Goal: Book appointment/travel/reservation

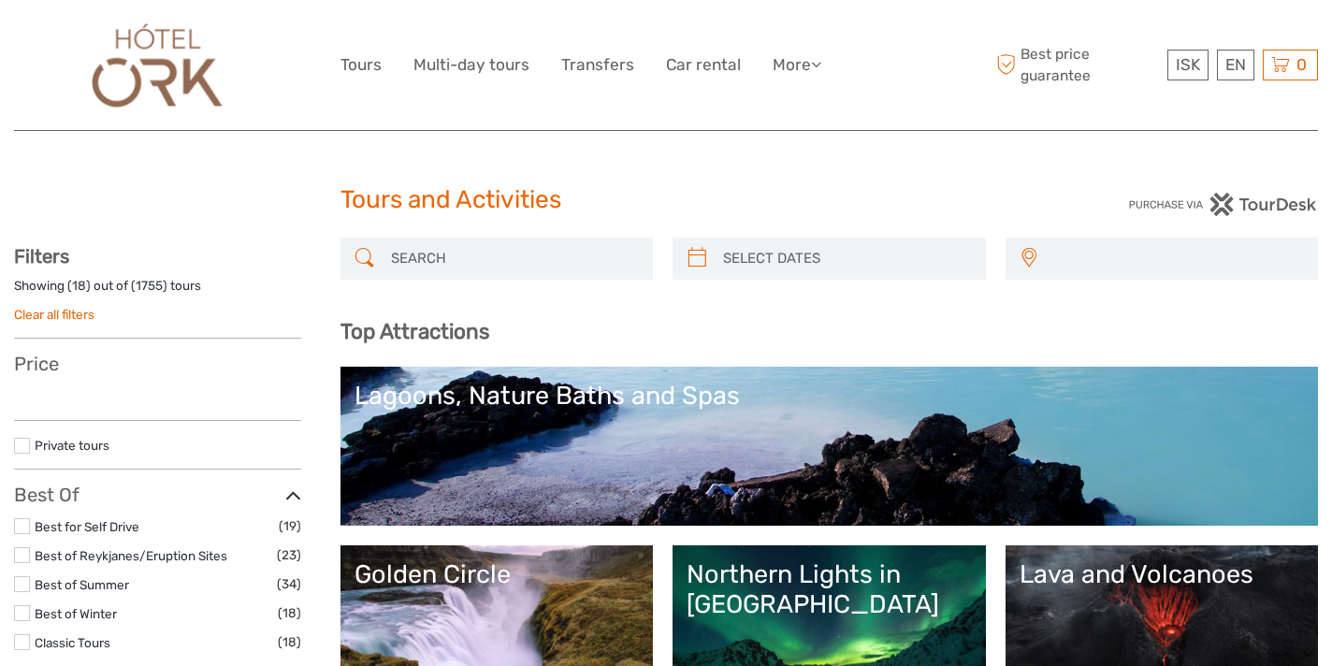
select select
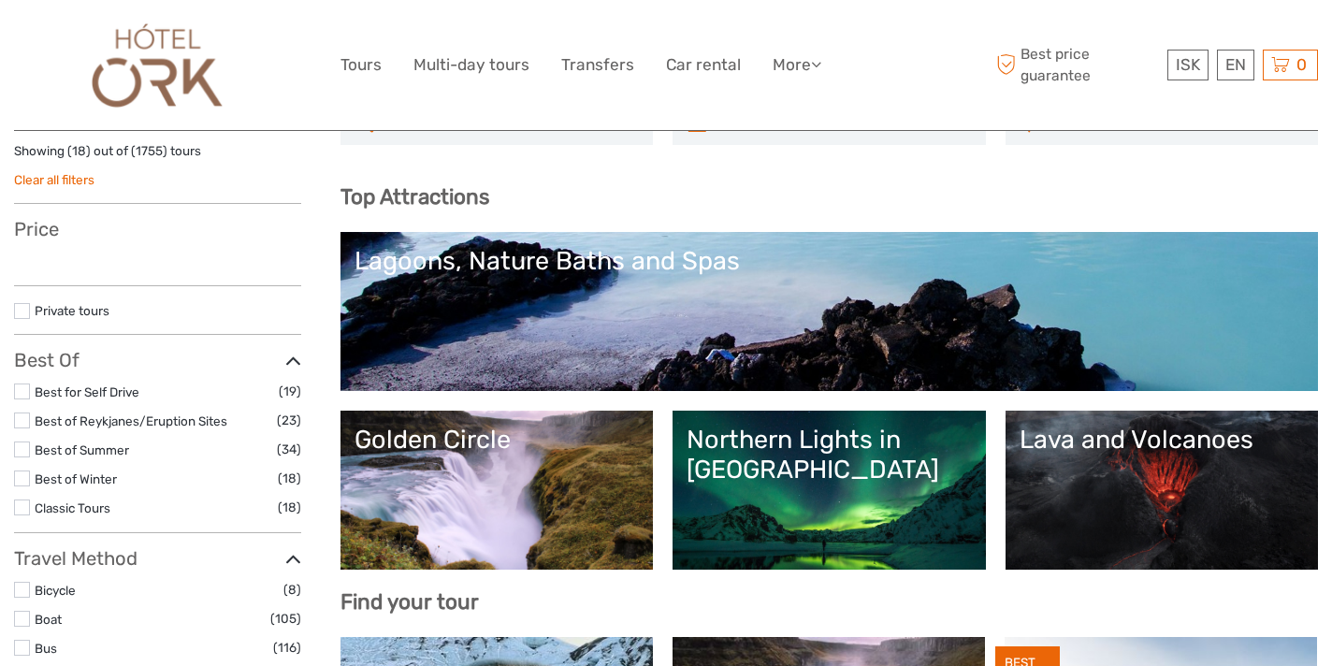
scroll to position [145, 0]
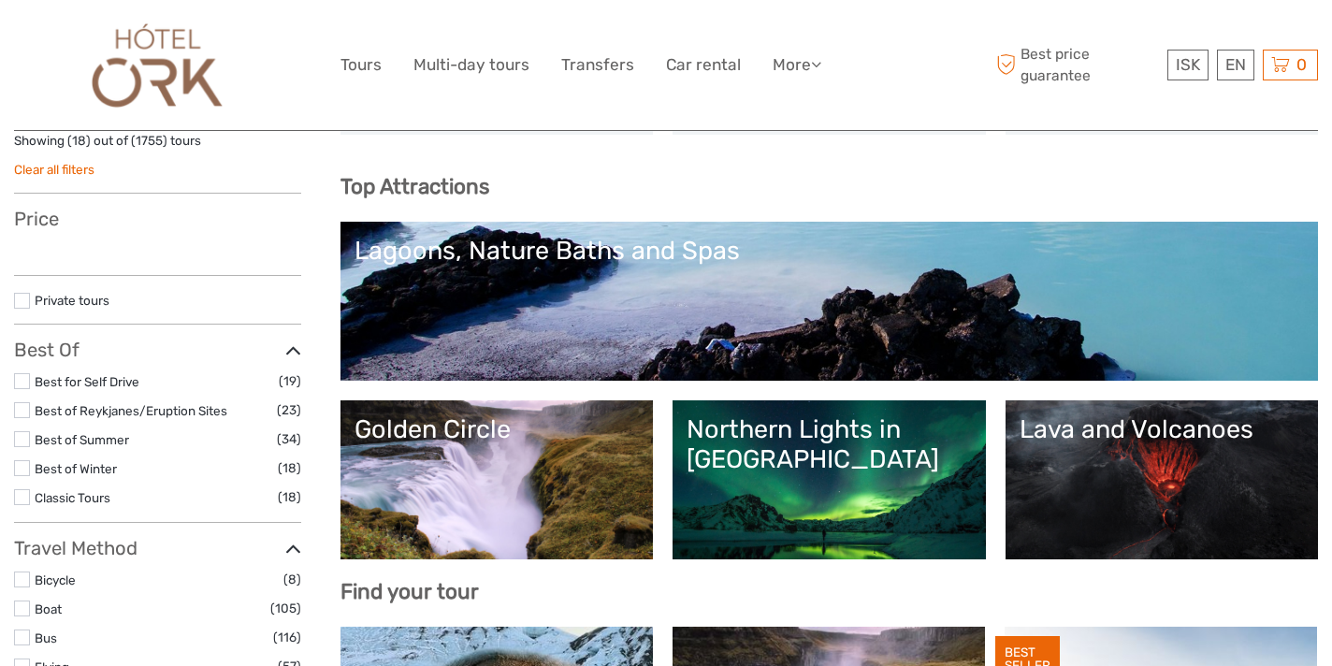
select select
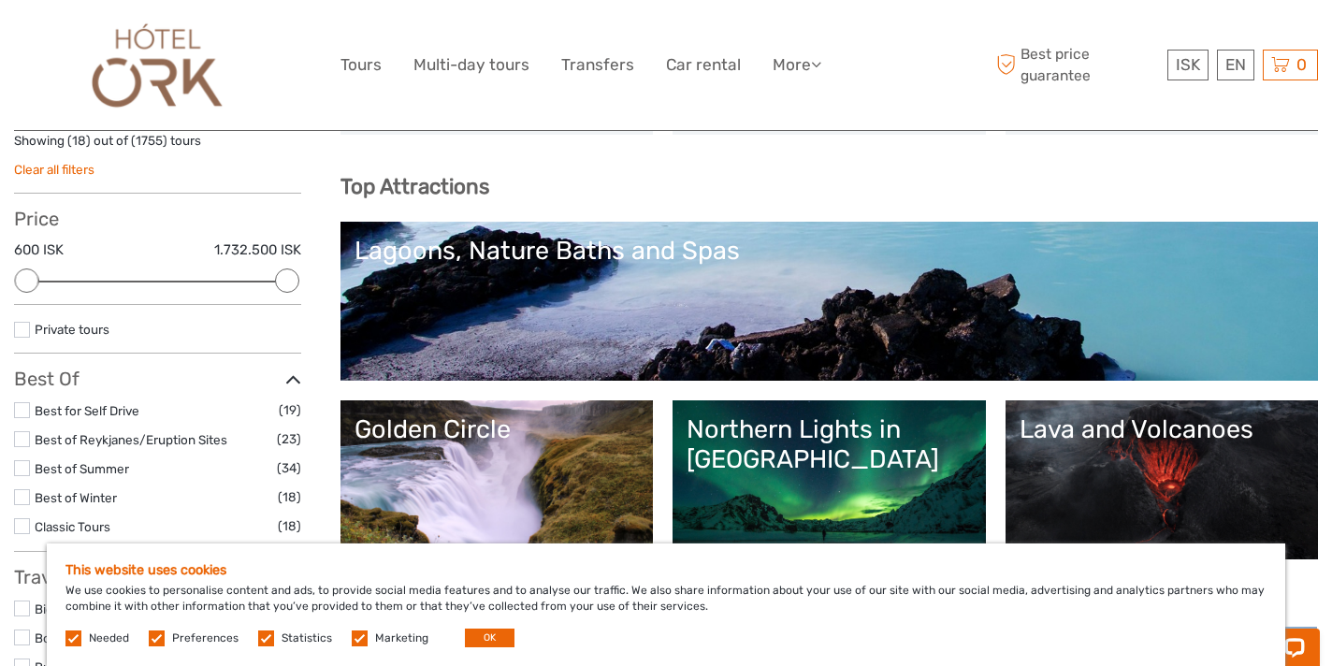
scroll to position [0, 0]
click at [636, 320] on link "Lagoons, Nature Baths and Spas" at bounding box center [830, 301] width 950 height 131
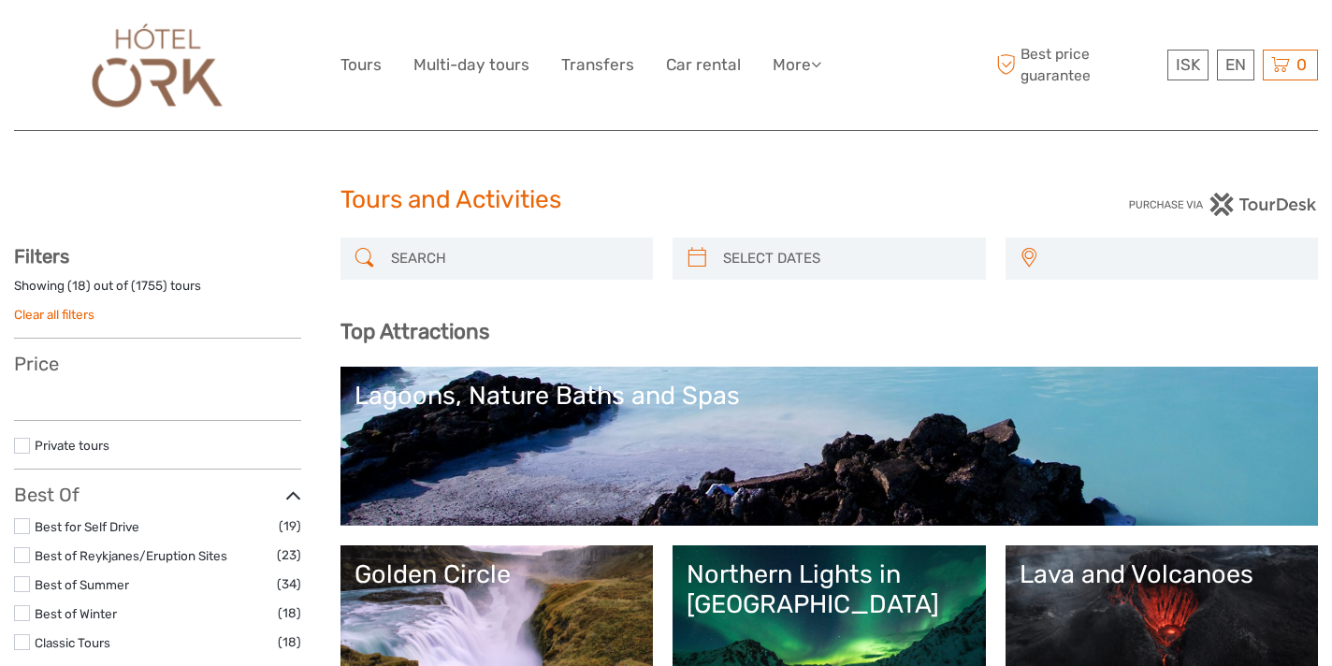
select select
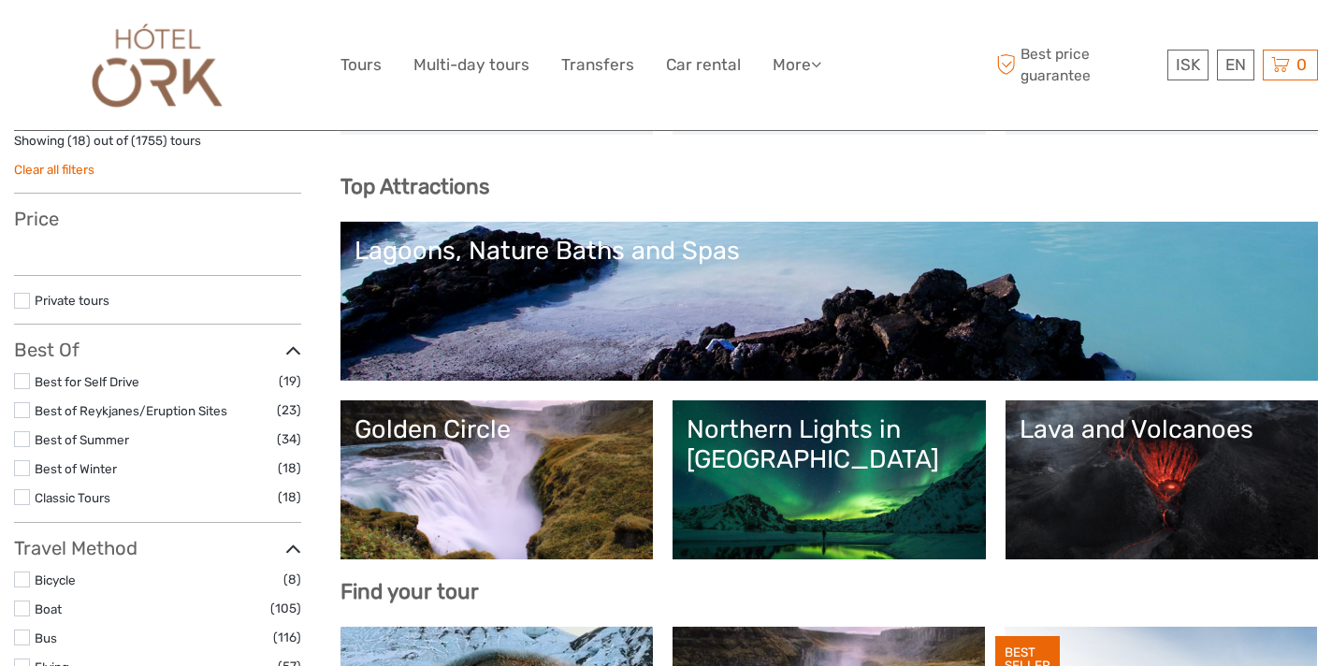
select select
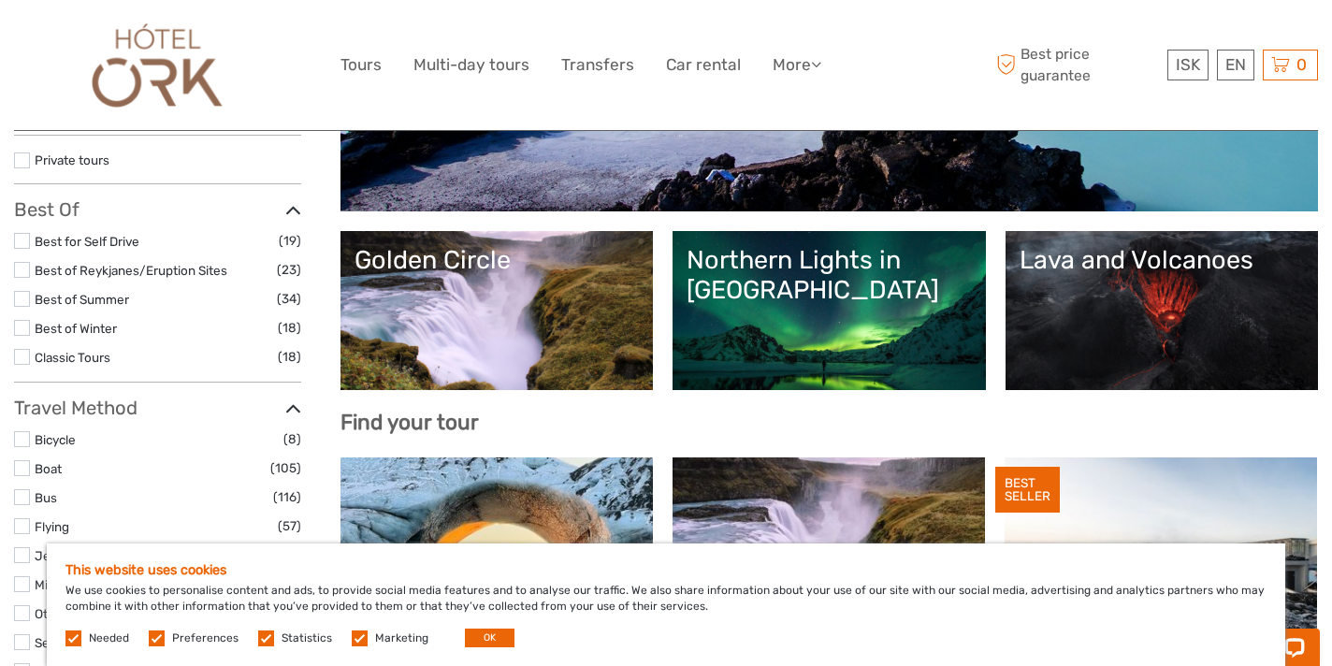
scroll to position [315, 0]
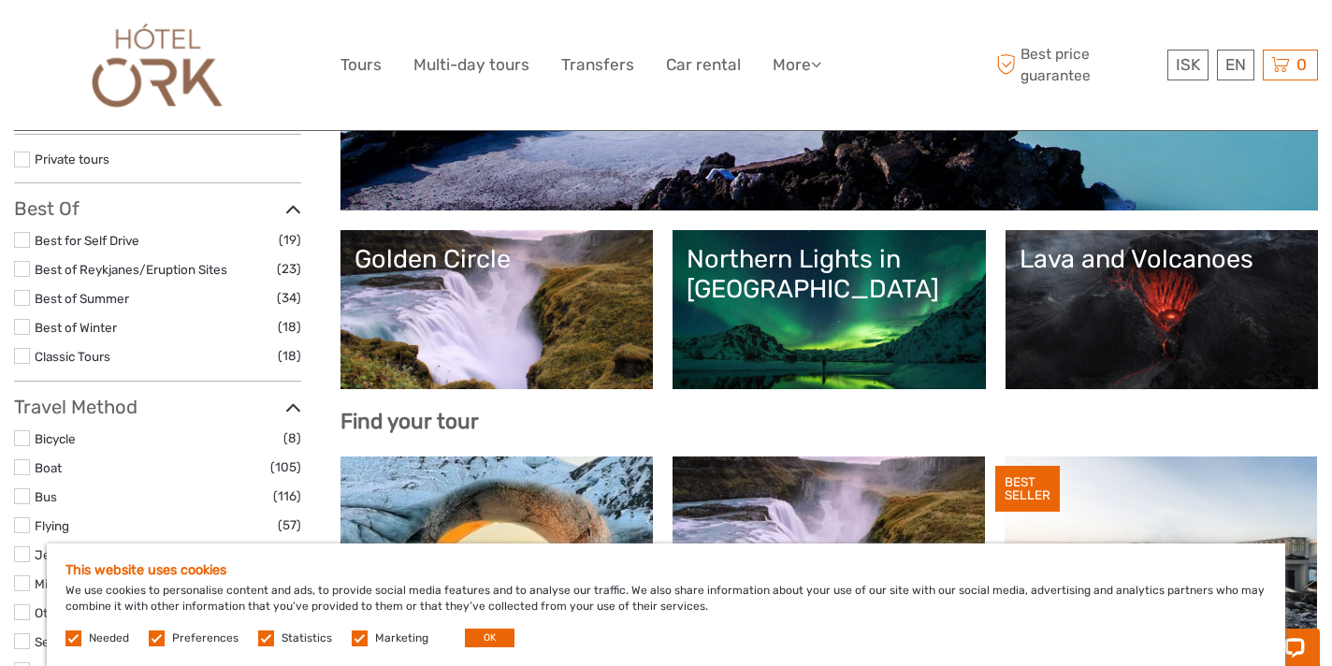
click at [483, 298] on link "Golden Circle" at bounding box center [497, 309] width 285 height 131
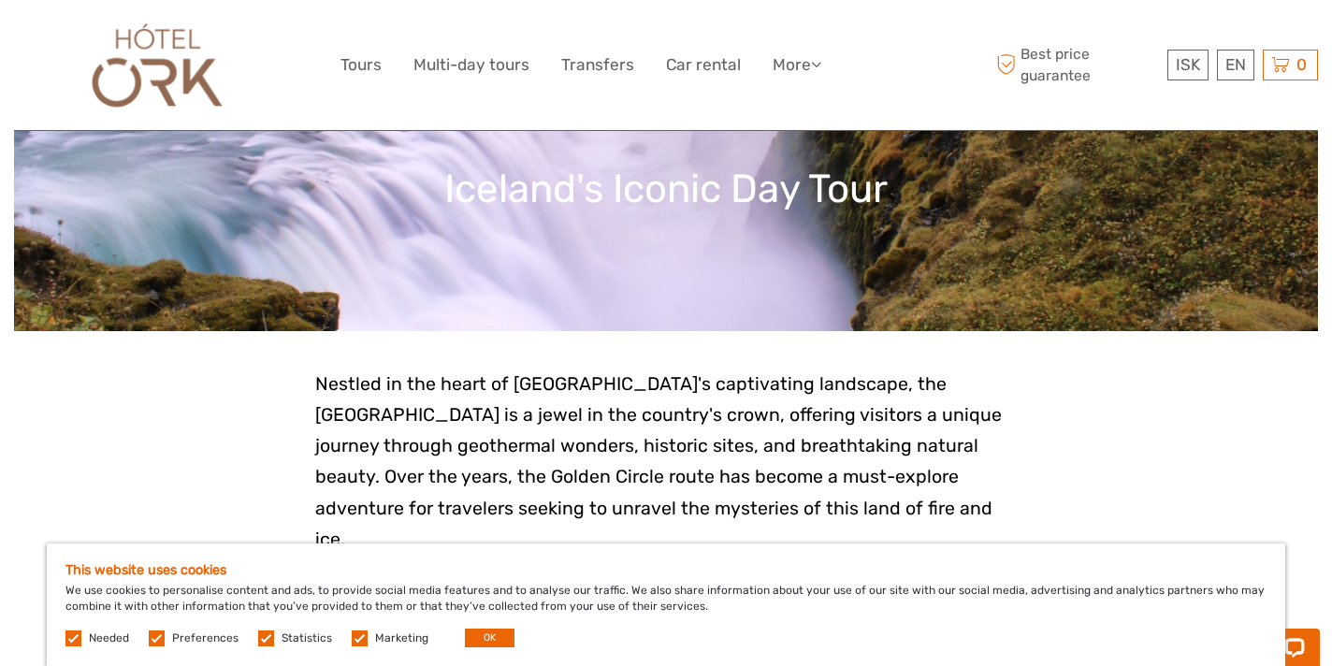
scroll to position [222, 0]
click at [484, 629] on button "OK" at bounding box center [490, 638] width 50 height 19
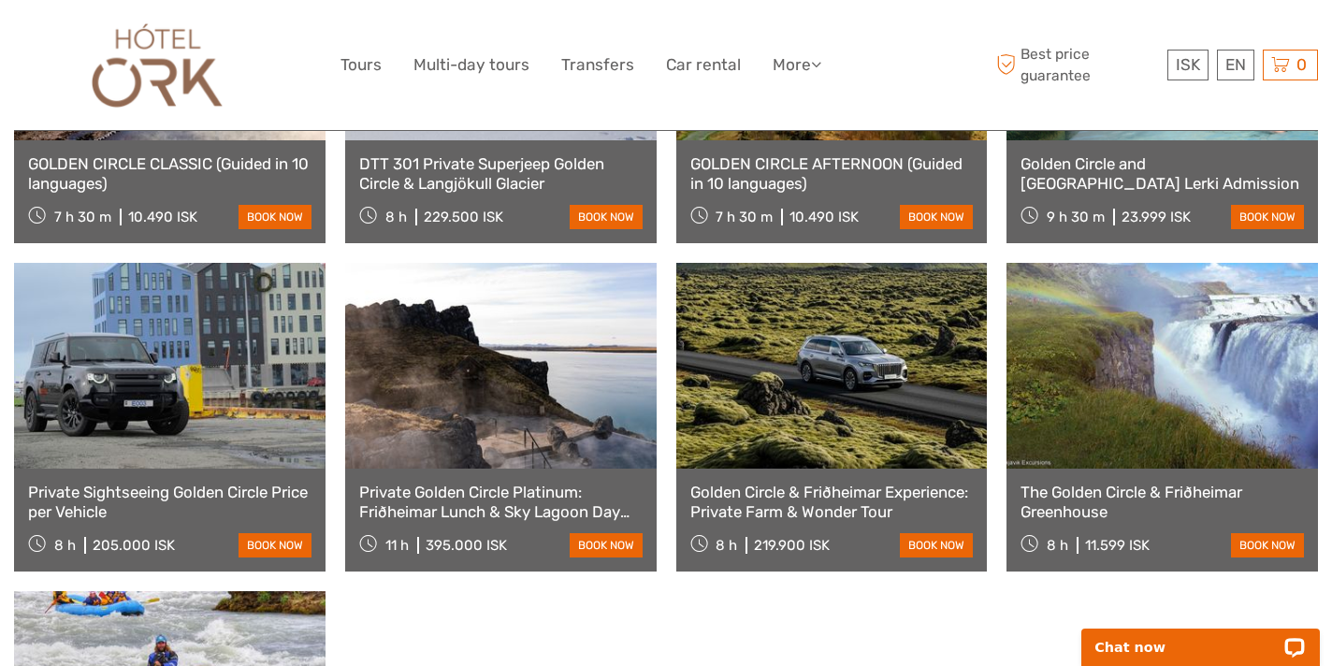
scroll to position [1527, 0]
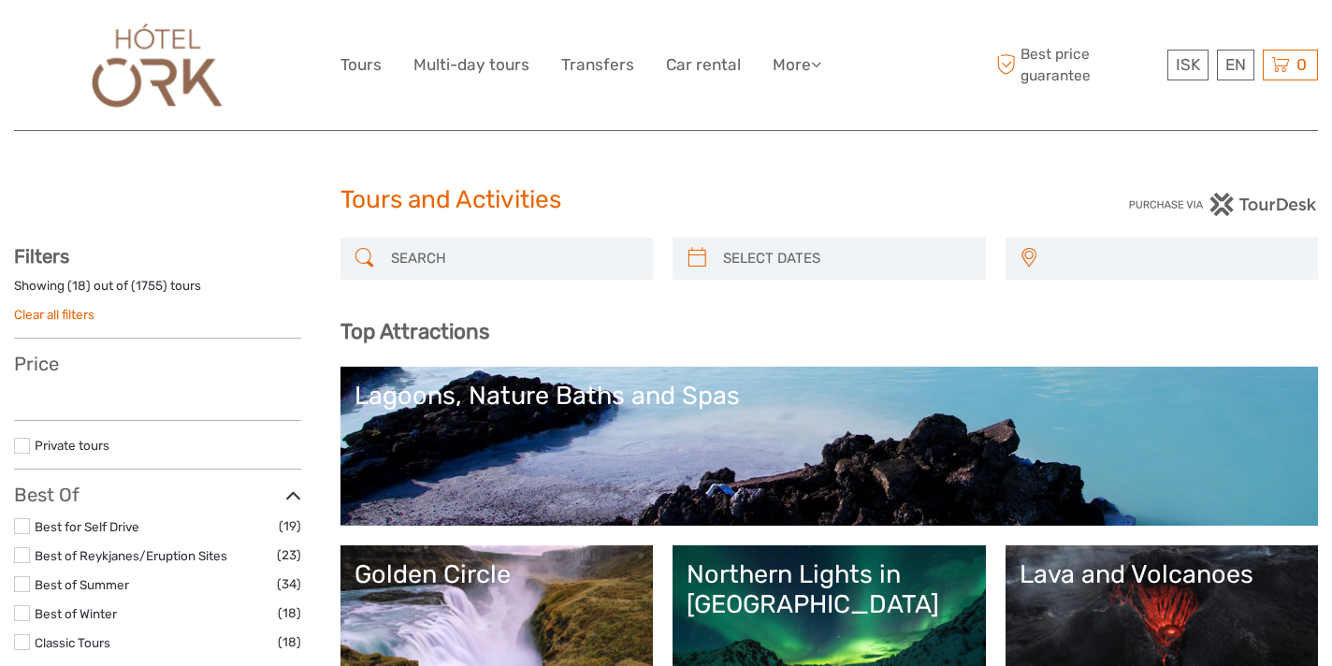
select select
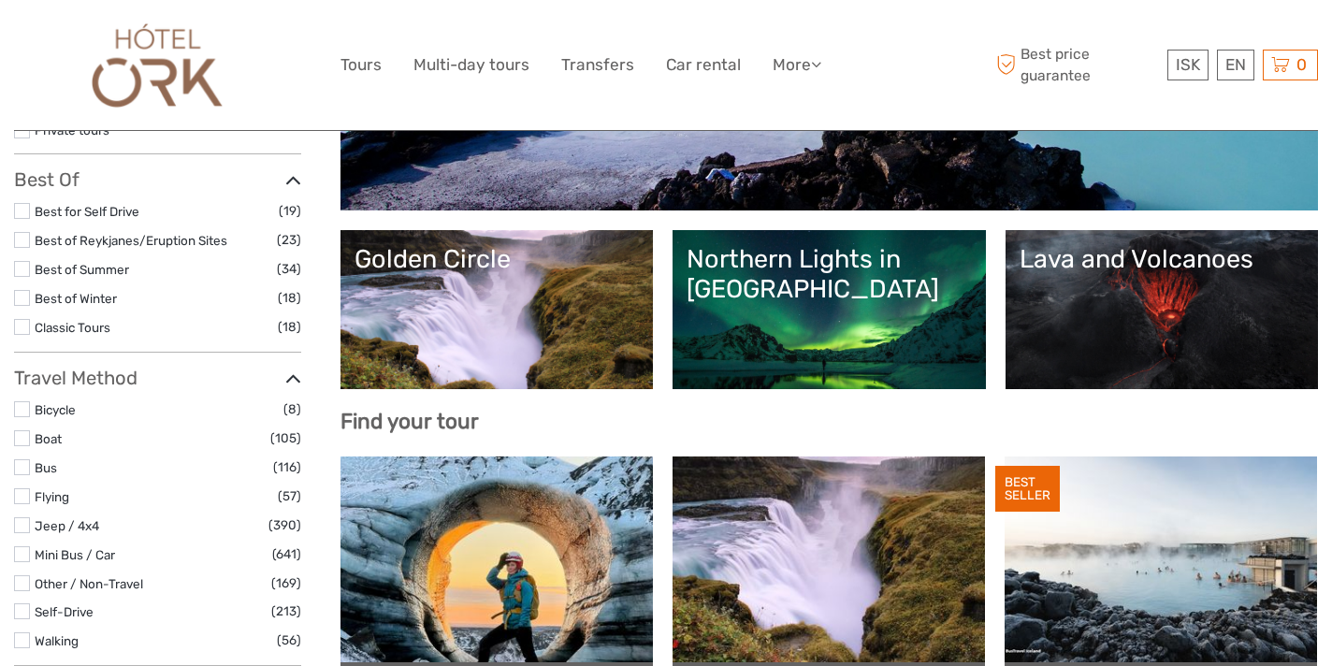
select select
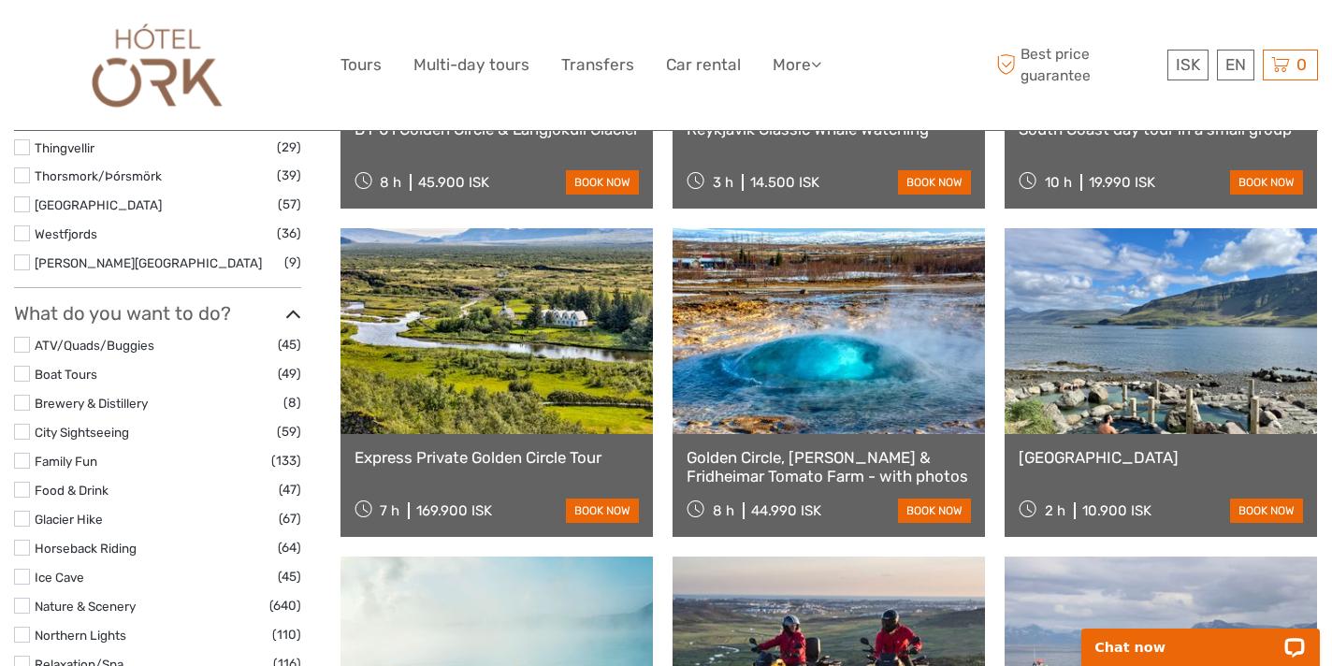
scroll to position [1532, 0]
